Goal: Browse casually: Explore the website without a specific task or goal

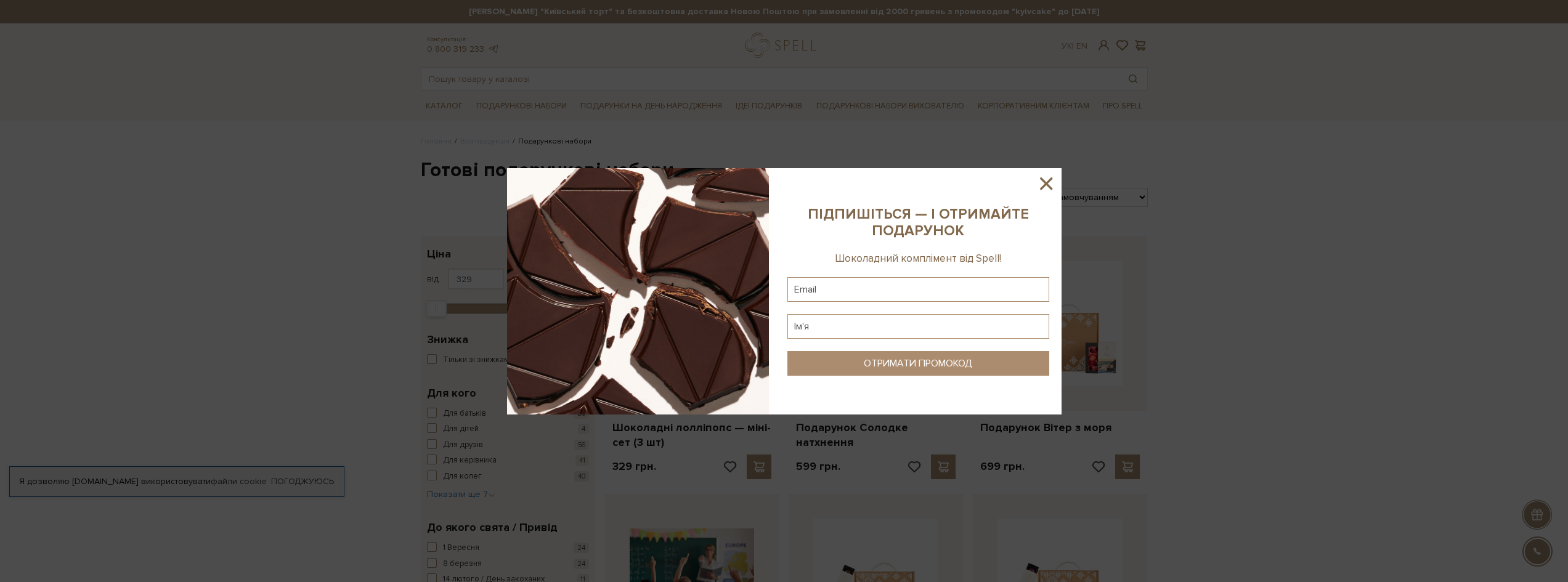
click at [1038, 181] on icon at bounding box center [1046, 183] width 21 height 21
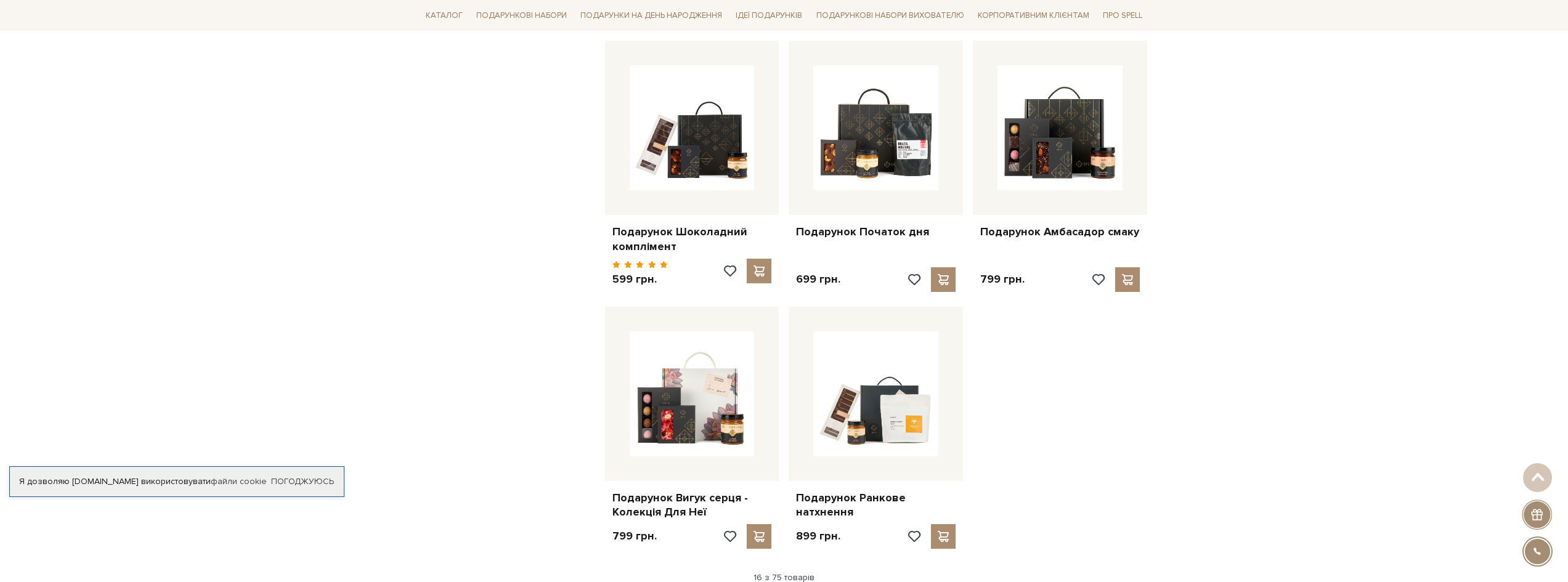
scroll to position [1417, 0]
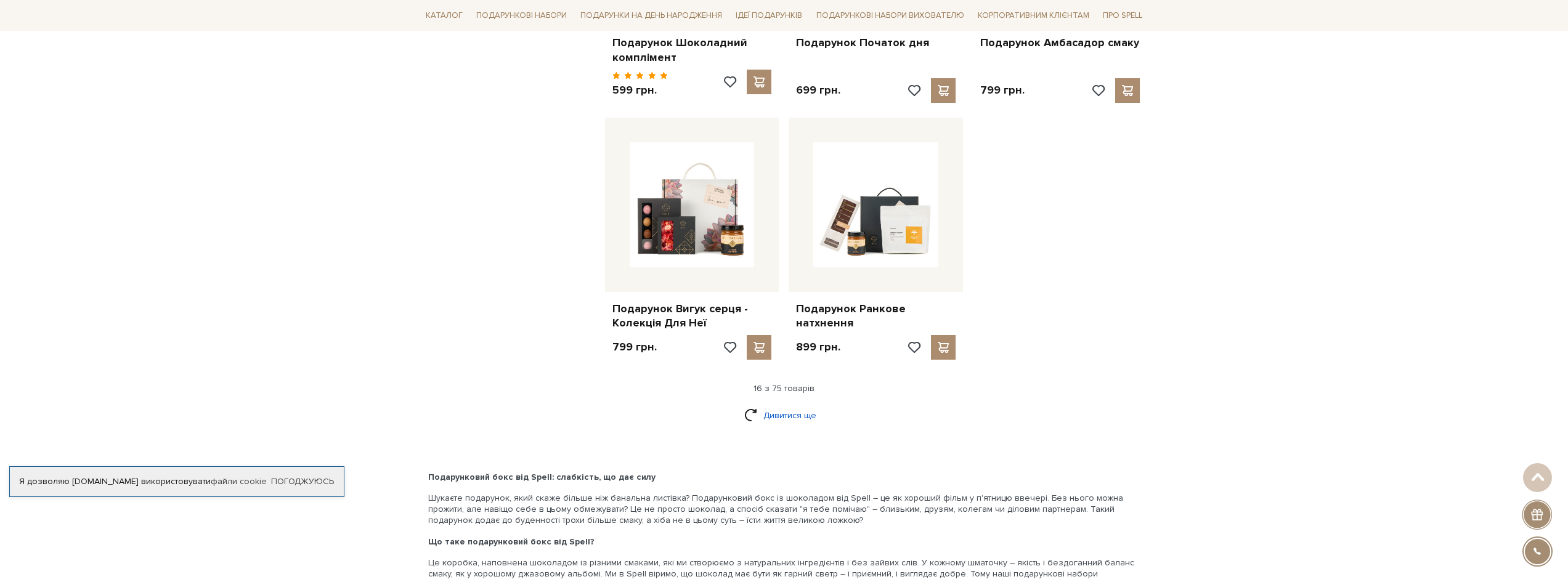
click at [791, 409] on link "Дивитися ще" at bounding box center [784, 415] width 80 height 22
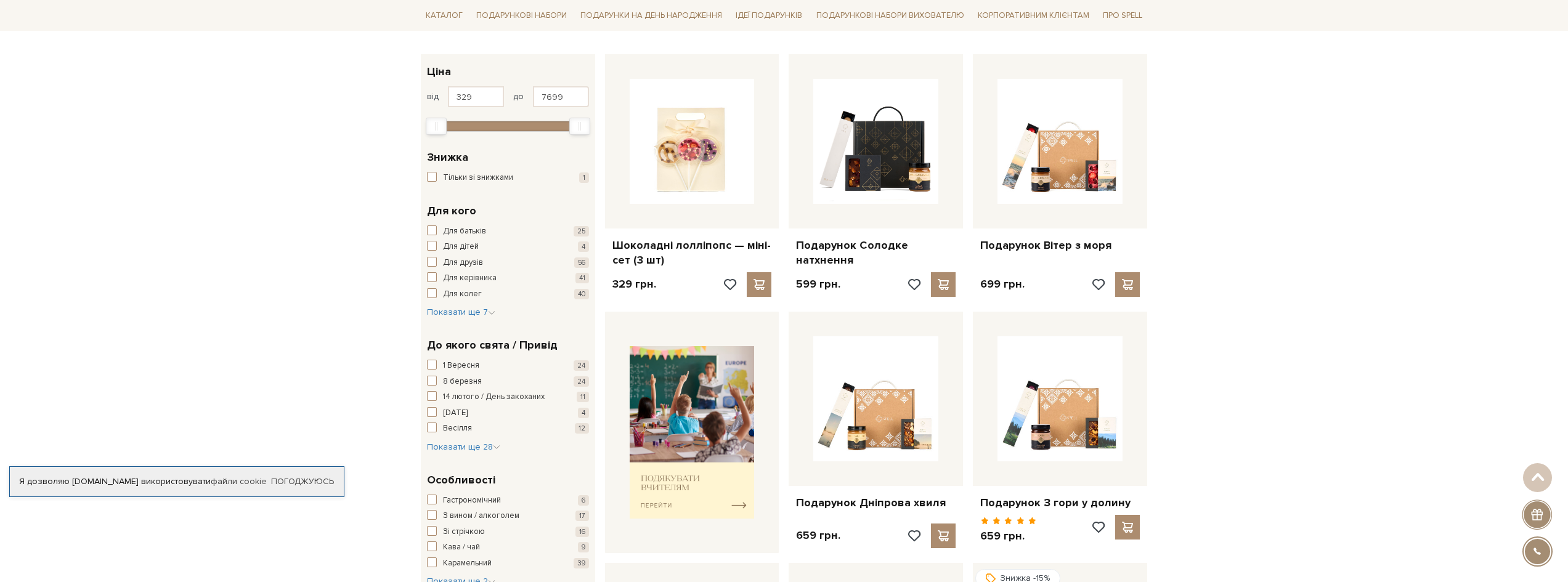
scroll to position [0, 0]
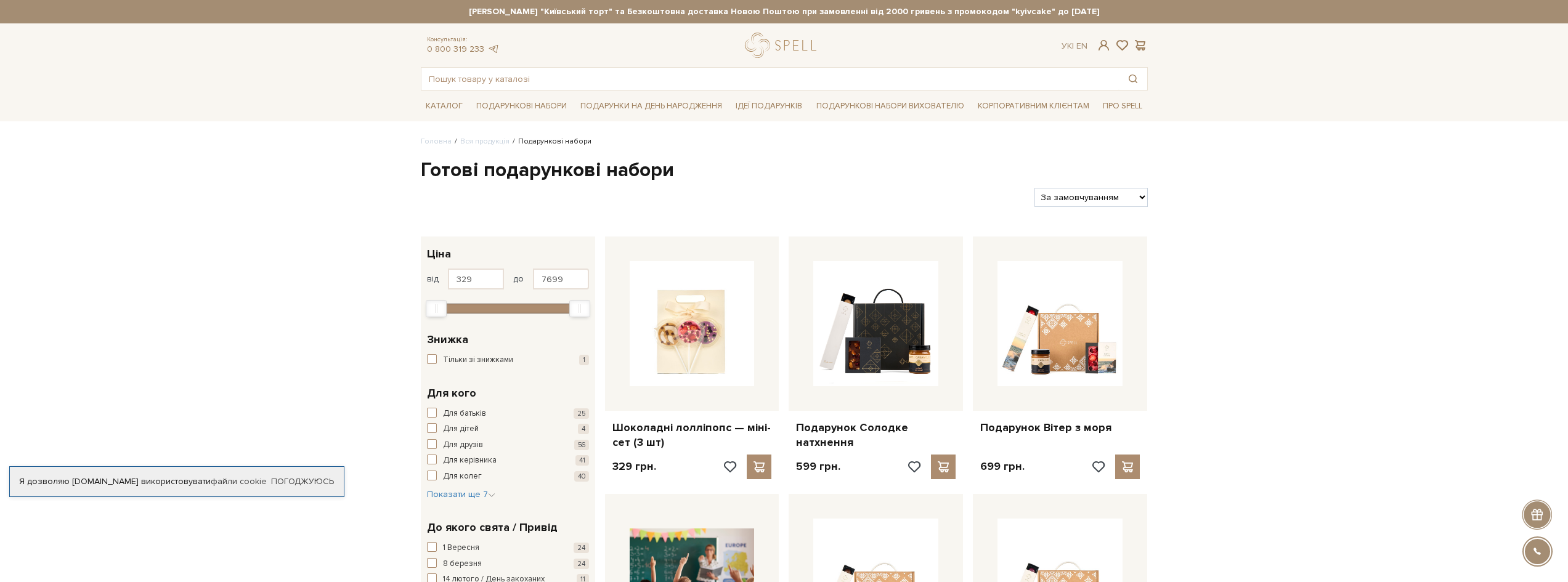
click at [1081, 201] on select "За замовчуванням За Ціною (зростання) За Ціною (зменшення) Новинки За популярні…" at bounding box center [1091, 197] width 113 height 19
select select "[URL][DOMAIN_NAME]"
click at [1035, 188] on select "За замовчуванням За Ціною (зростання) За Ціною (зменшення) Новинки За популярні…" at bounding box center [1091, 197] width 113 height 19
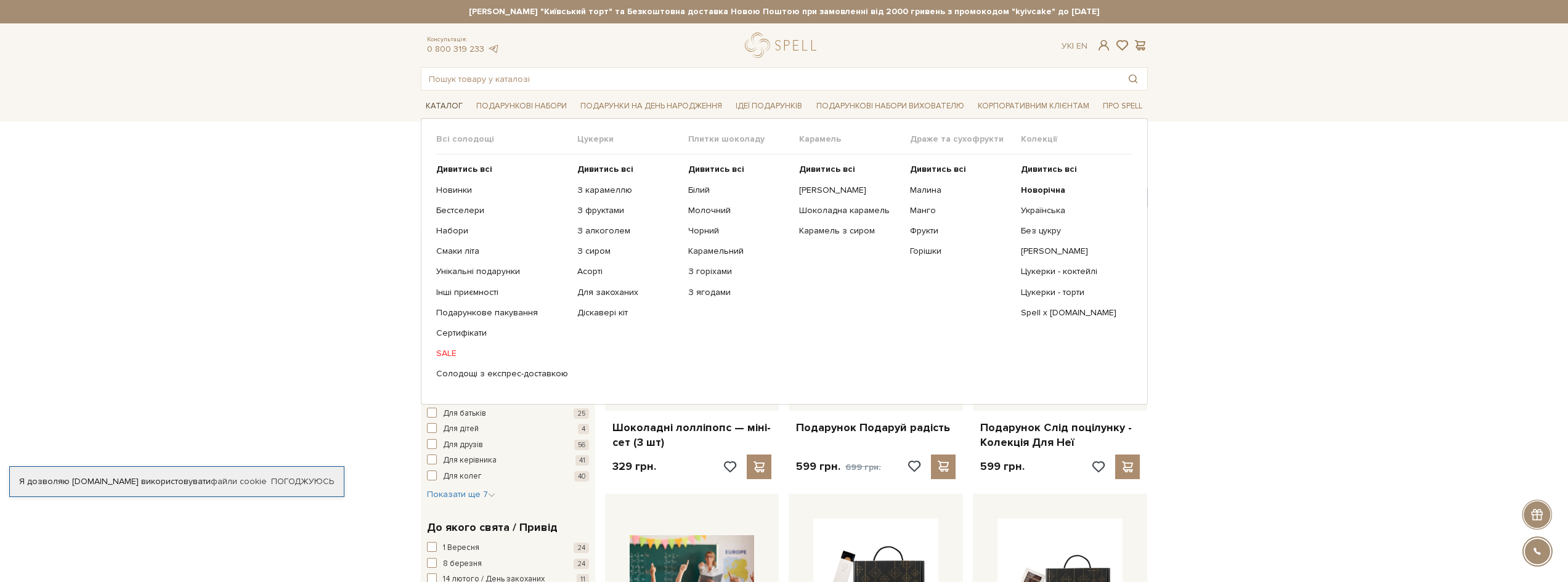
click at [448, 103] on link "Каталог" at bounding box center [444, 106] width 47 height 19
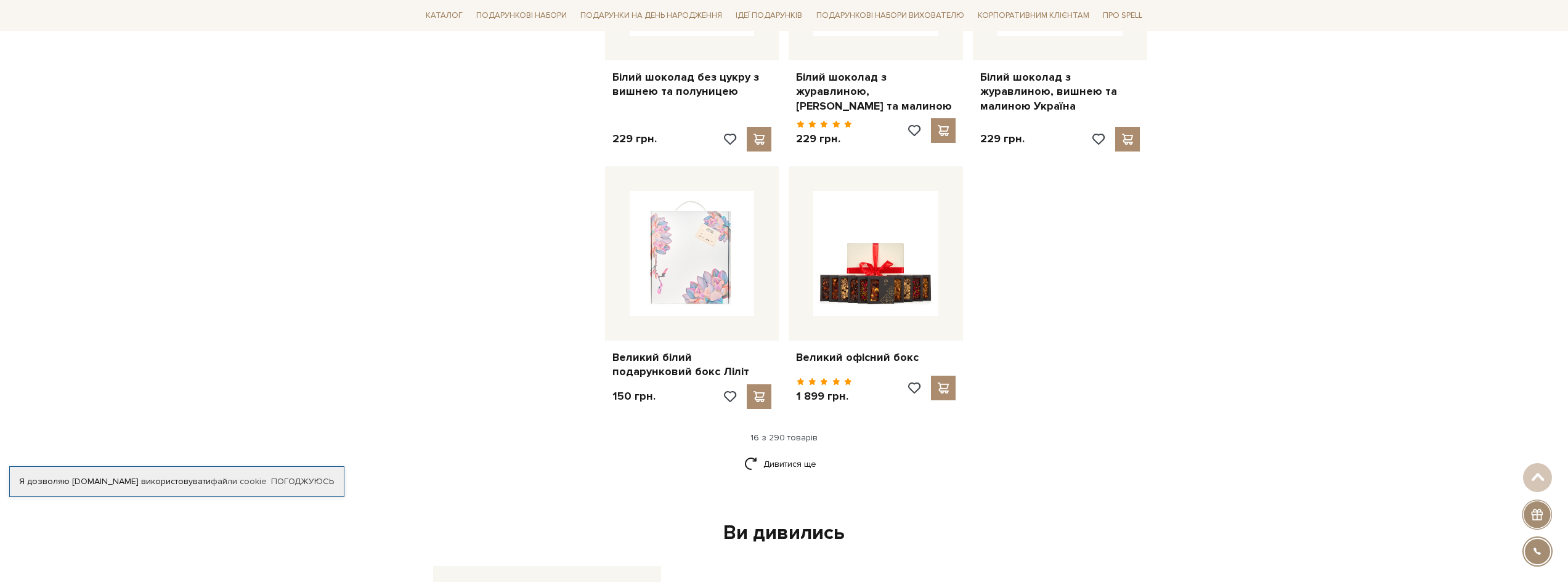
scroll to position [1417, 0]
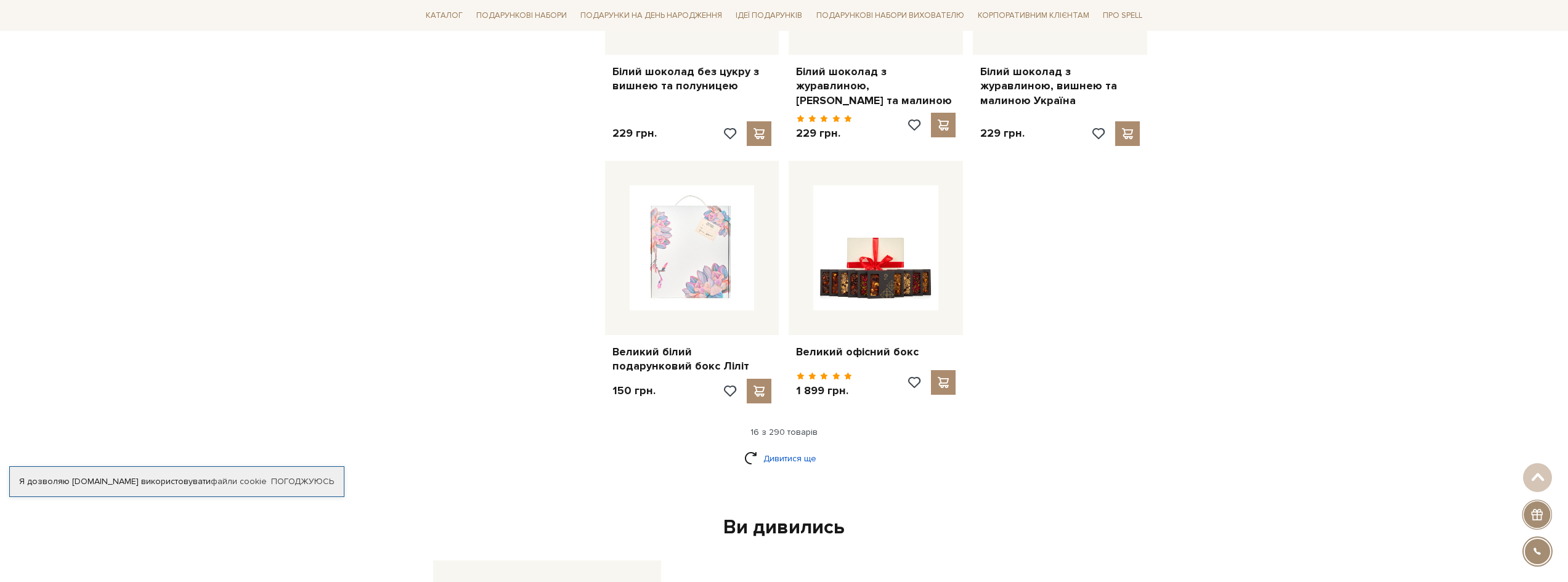
click at [776, 448] on link "Дивитися ще" at bounding box center [784, 458] width 80 height 22
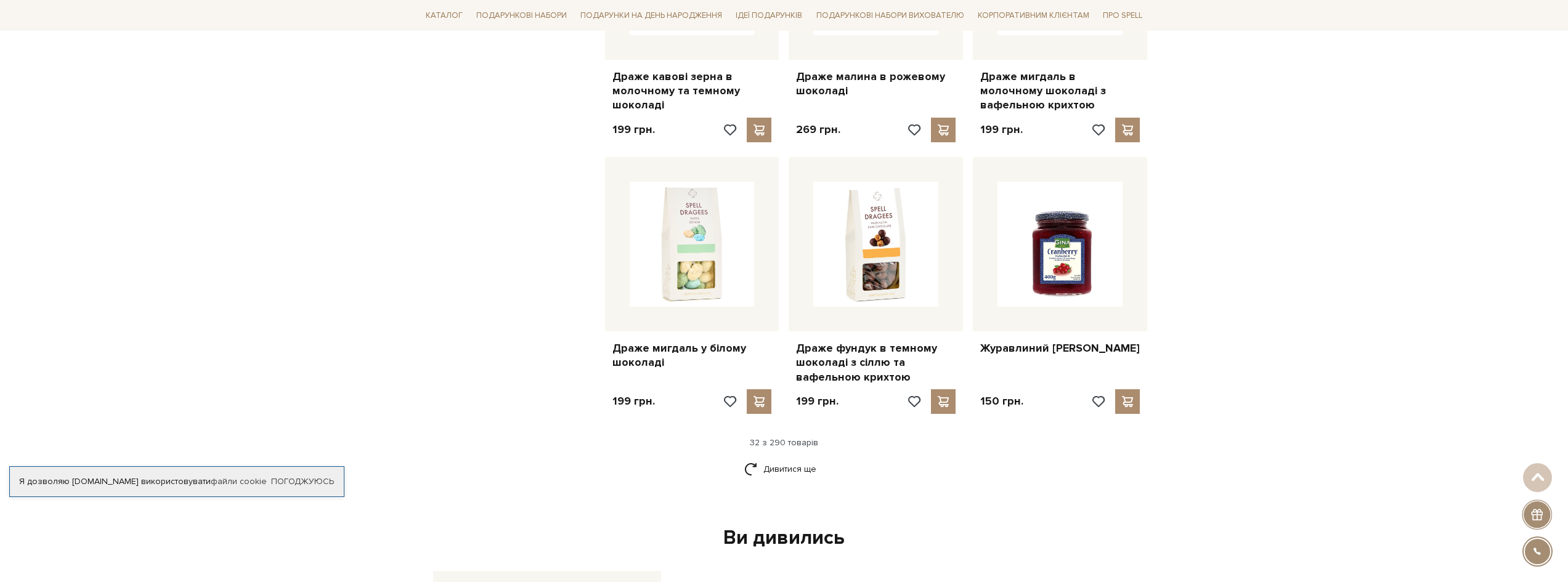
scroll to position [2710, 0]
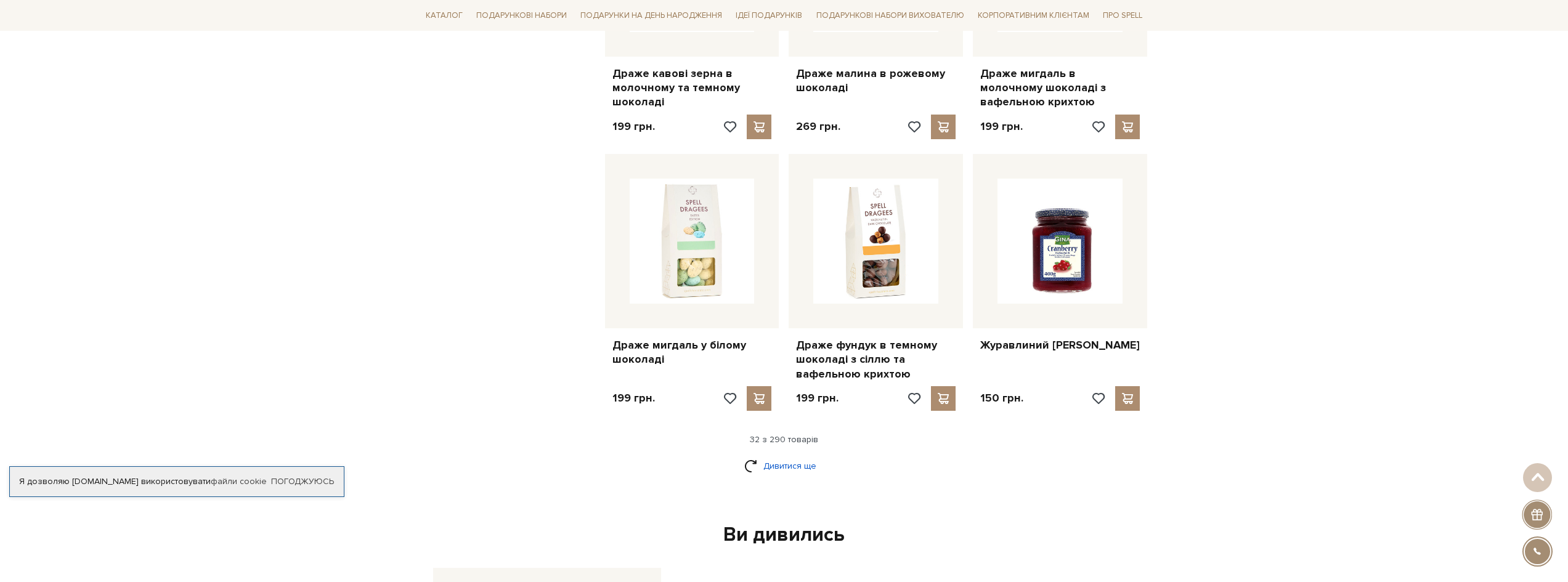
click at [806, 455] on link "Дивитися ще" at bounding box center [784, 466] width 80 height 22
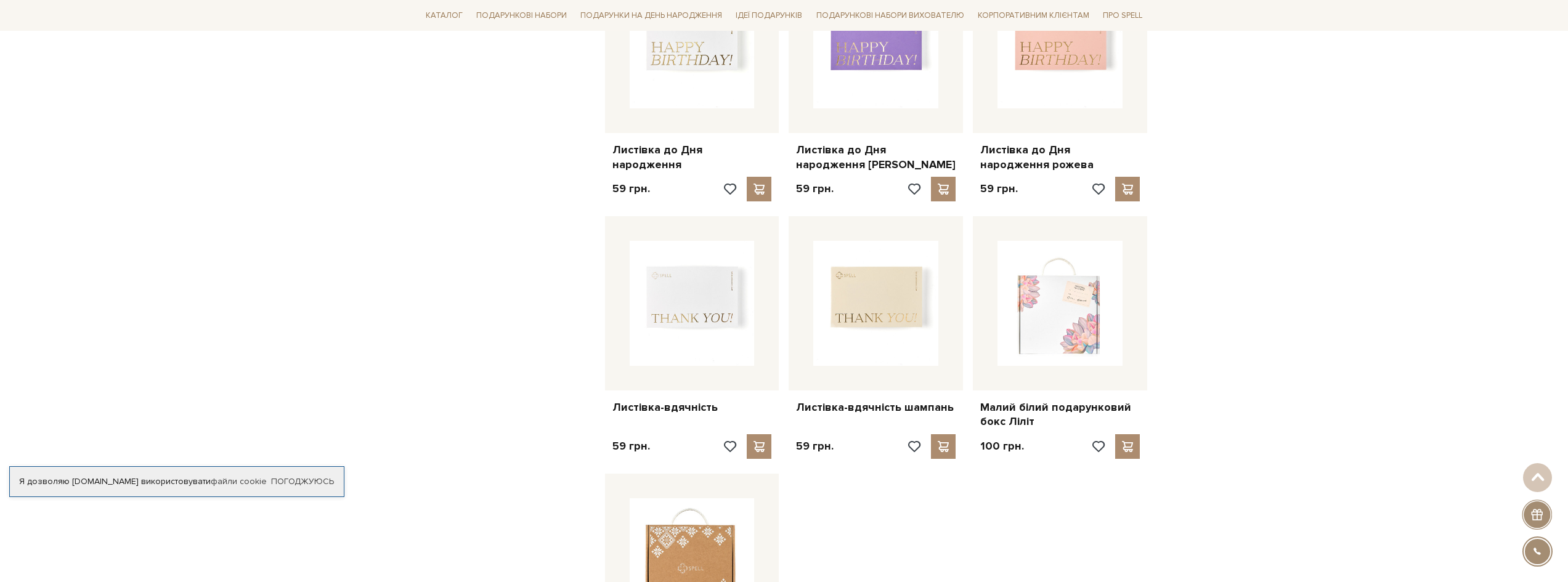
scroll to position [4188, 0]
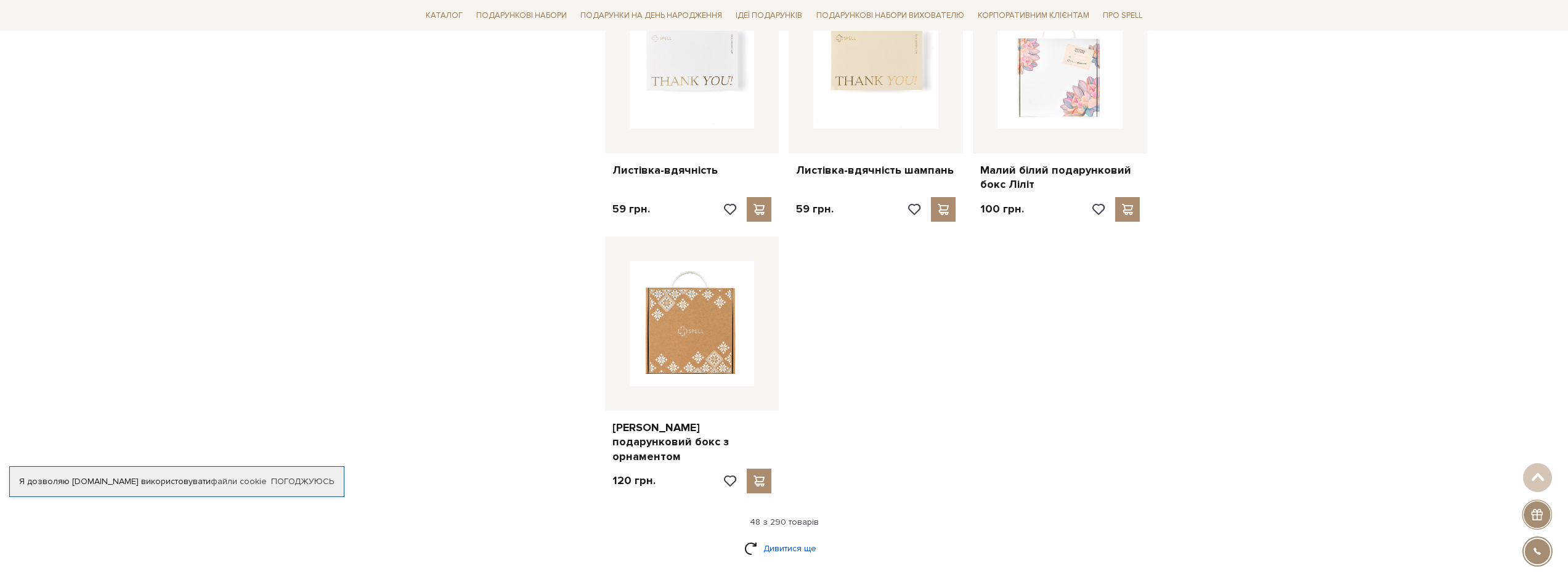
click at [807, 538] on link "Дивитися ще" at bounding box center [784, 548] width 80 height 22
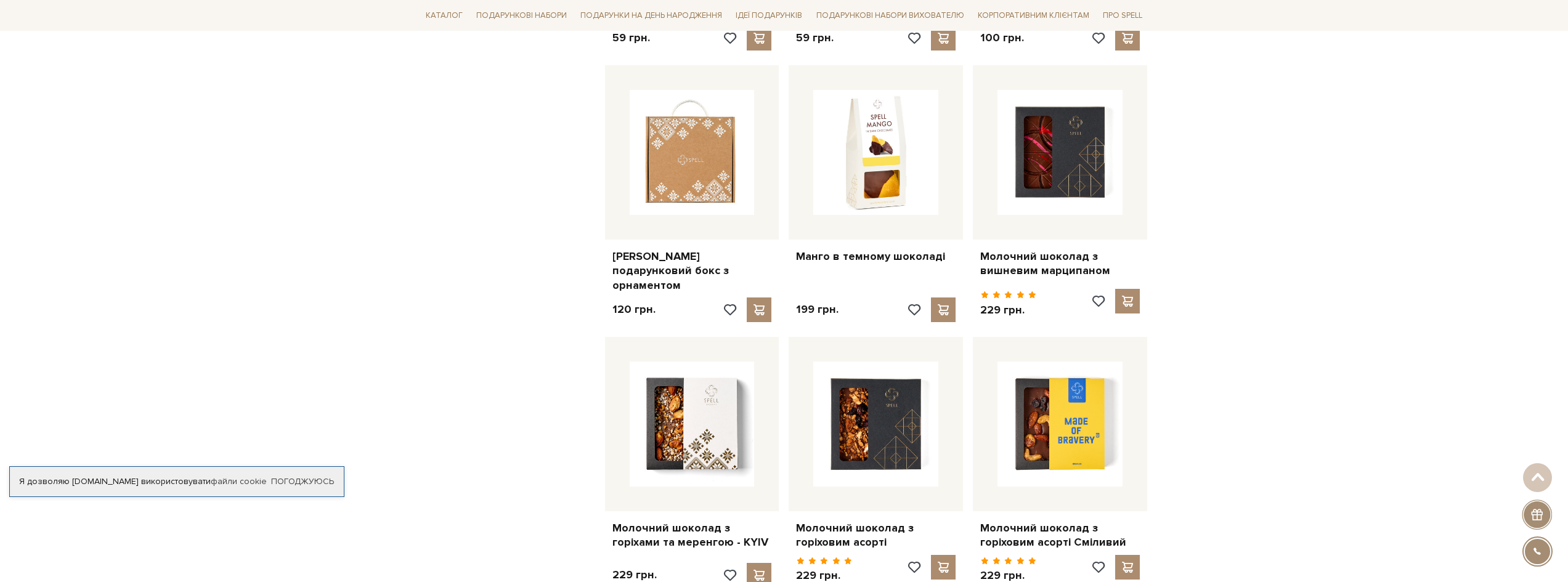
scroll to position [4435, 0]
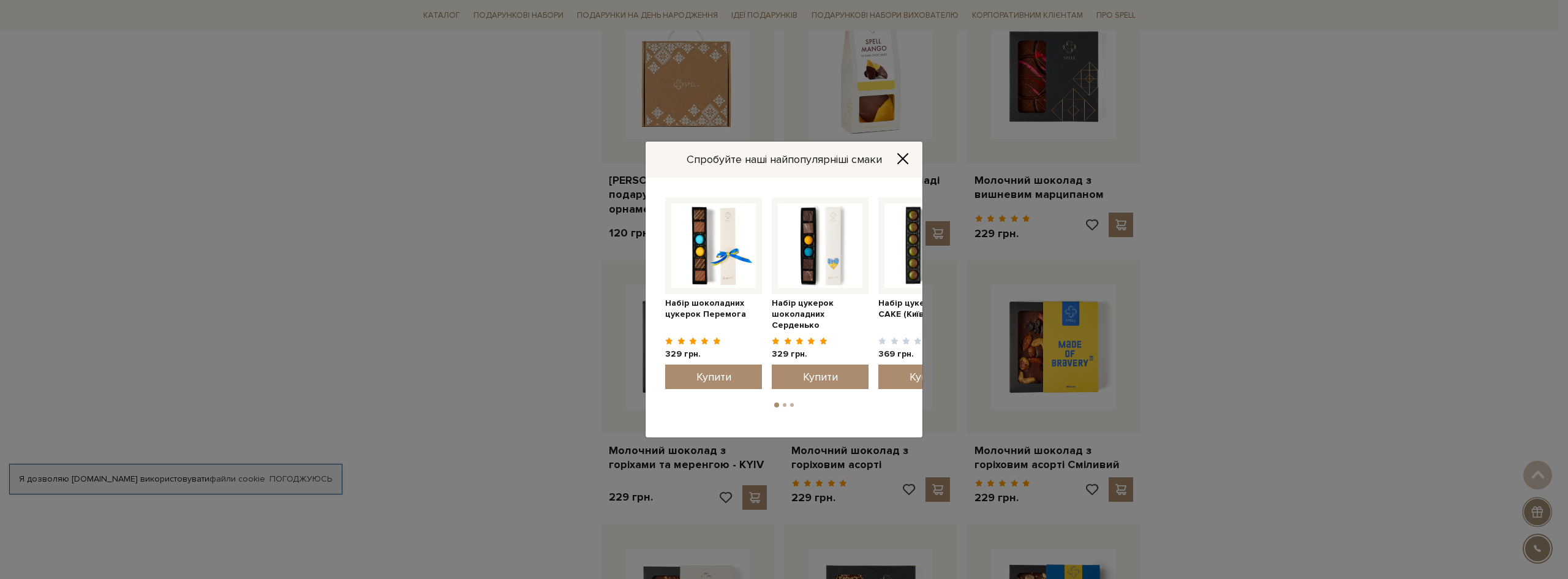
click at [906, 161] on icon "Close" at bounding box center [902, 159] width 12 height 12
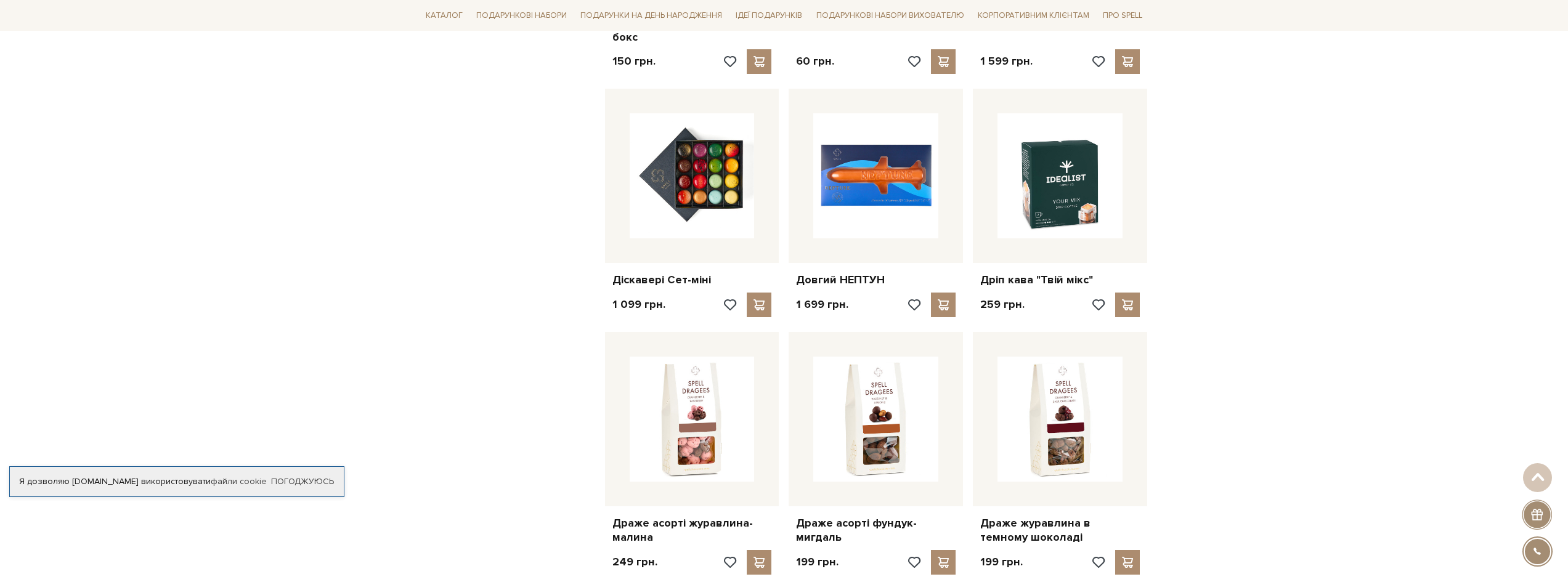
scroll to position [2032, 0]
